Goal: Check status: Check status

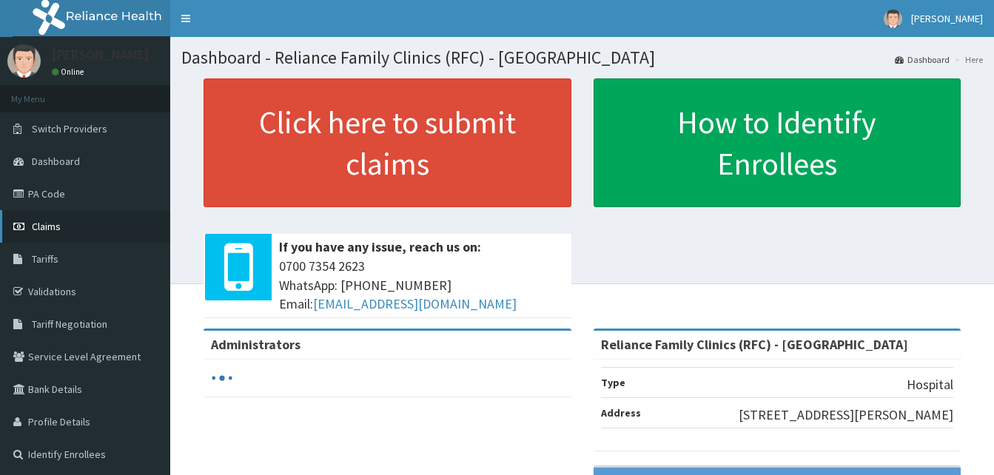
click at [56, 227] on span "Claims" at bounding box center [46, 226] width 29 height 13
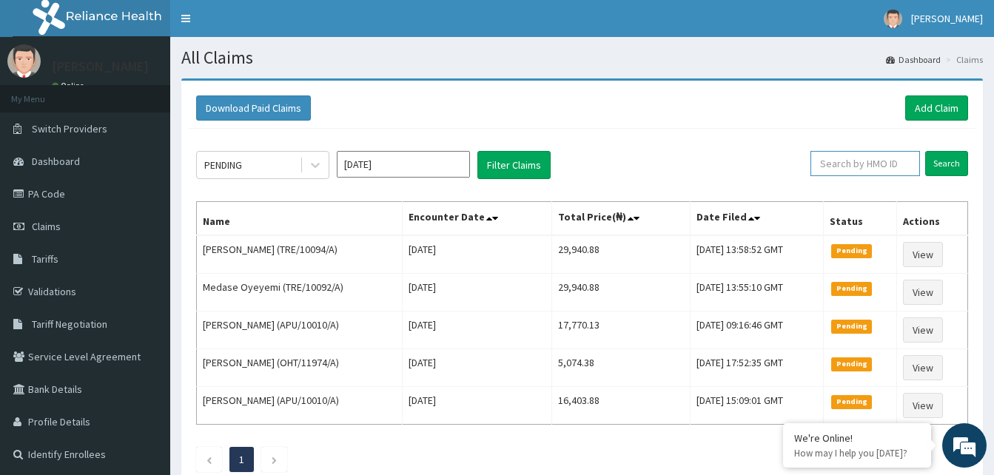
click at [880, 159] on input "text" at bounding box center [866, 163] width 110 height 25
paste input "RFC/10094/A"
type input "RFC/10094/A"
click at [950, 155] on input "Search" at bounding box center [946, 163] width 43 height 25
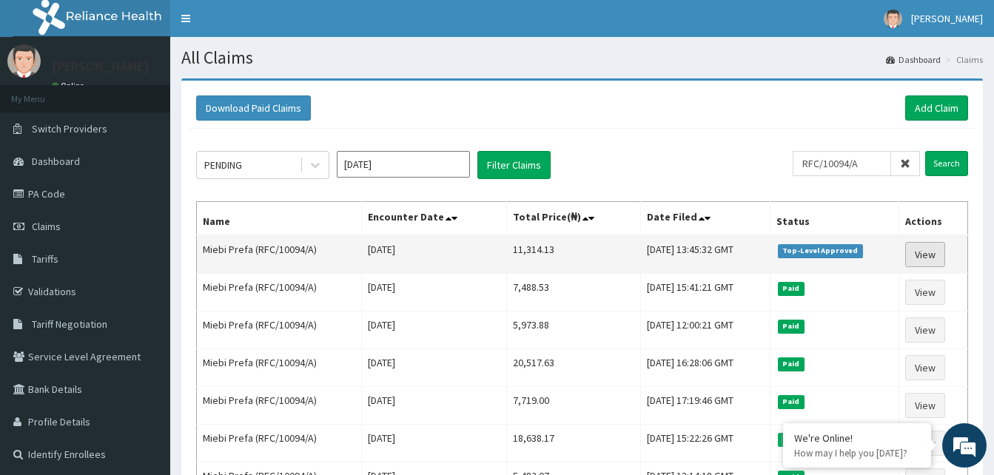
click at [927, 256] on link "View" at bounding box center [925, 254] width 40 height 25
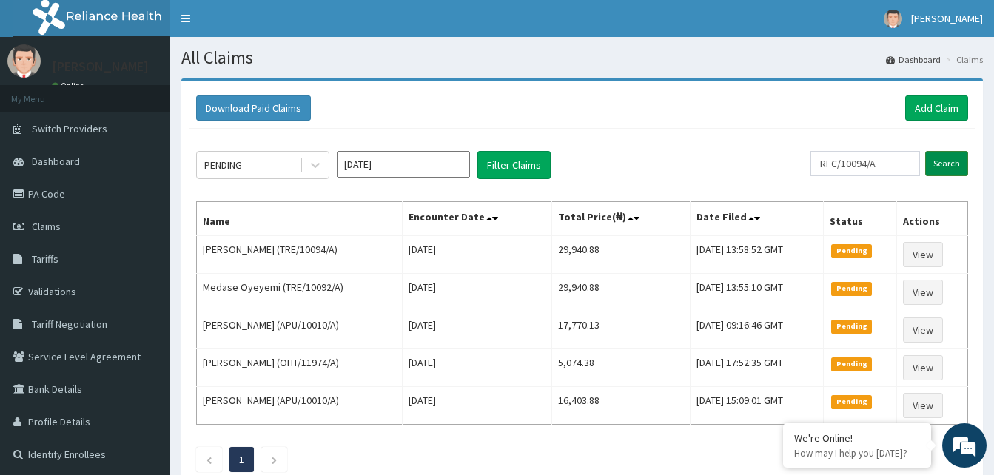
click at [947, 162] on input "Search" at bounding box center [946, 163] width 43 height 25
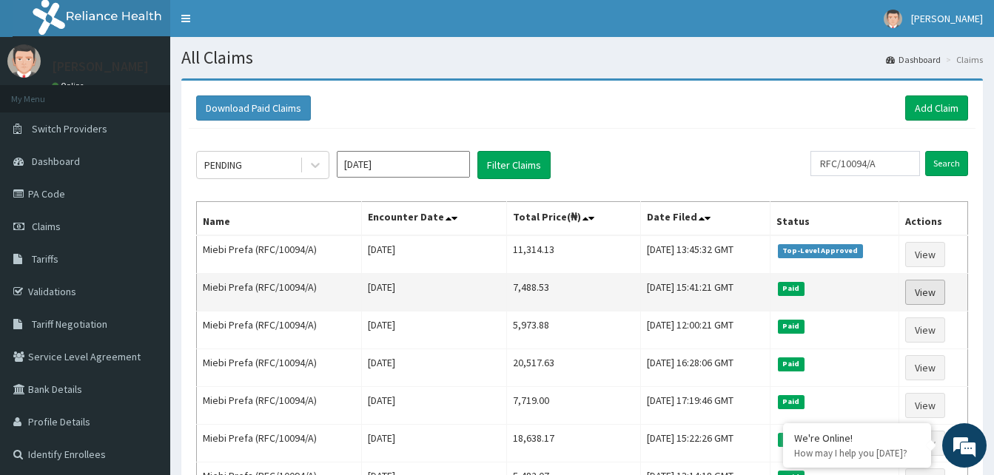
click at [936, 289] on link "View" at bounding box center [925, 292] width 40 height 25
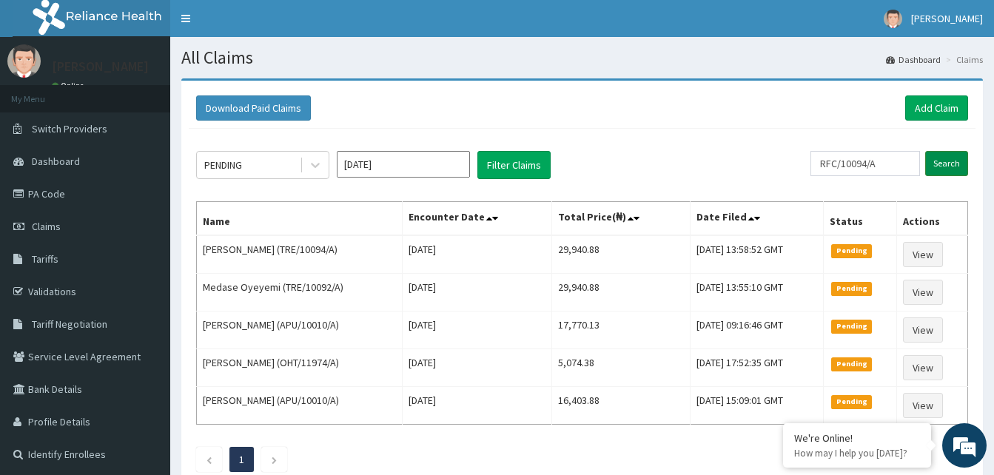
click at [953, 161] on input "Search" at bounding box center [946, 163] width 43 height 25
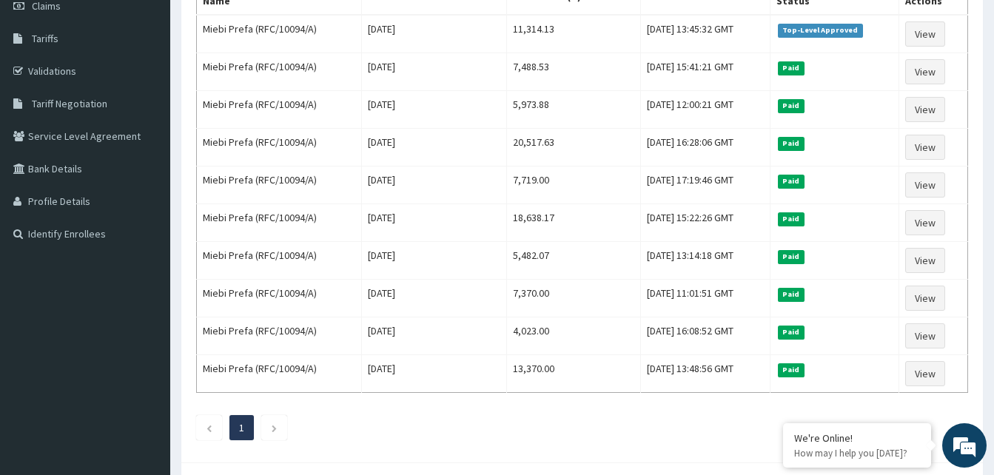
scroll to position [194, 0]
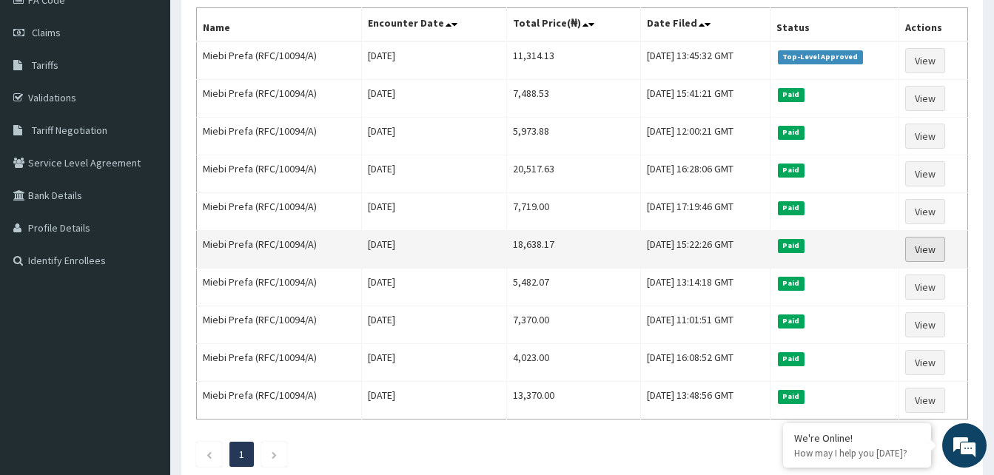
click at [930, 256] on link "View" at bounding box center [925, 249] width 40 height 25
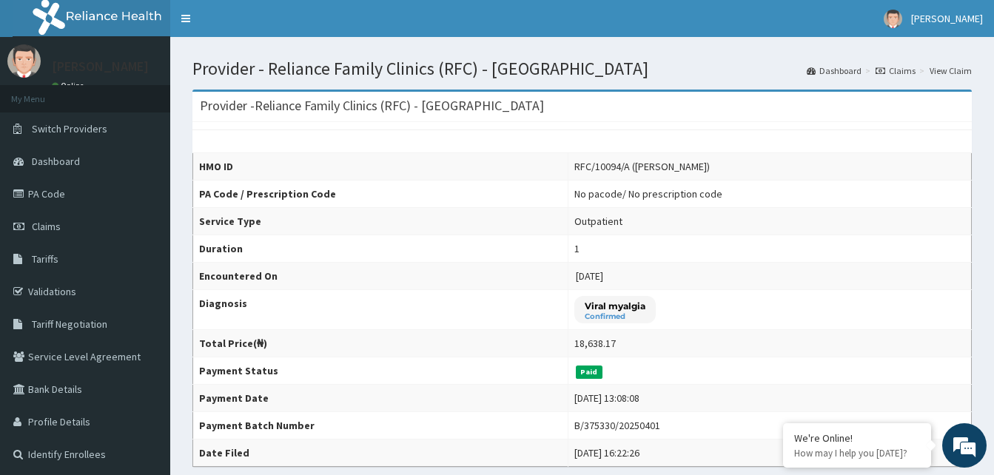
scroll to position [354, 0]
